Goal: Check status: Check status

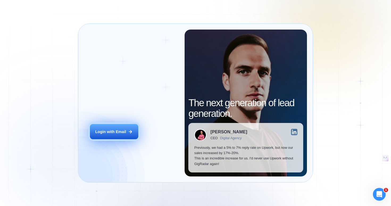
click at [114, 130] on div "Login with Email" at bounding box center [110, 131] width 31 height 5
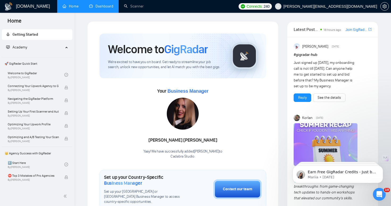
click at [107, 9] on link "Dashboard" at bounding box center [101, 6] width 24 height 5
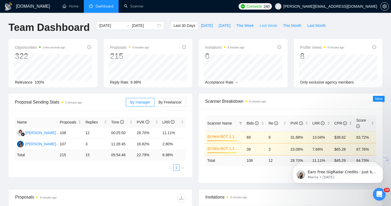
click at [268, 26] on span "Last Week" at bounding box center [269, 26] width 18 height 6
type input "[DATE]"
click at [296, 150] on td "27.27%" at bounding box center [300, 149] width 22 height 12
click at [293, 150] on td "27.27%" at bounding box center [300, 149] width 22 height 12
